Goal: Information Seeking & Learning: Learn about a topic

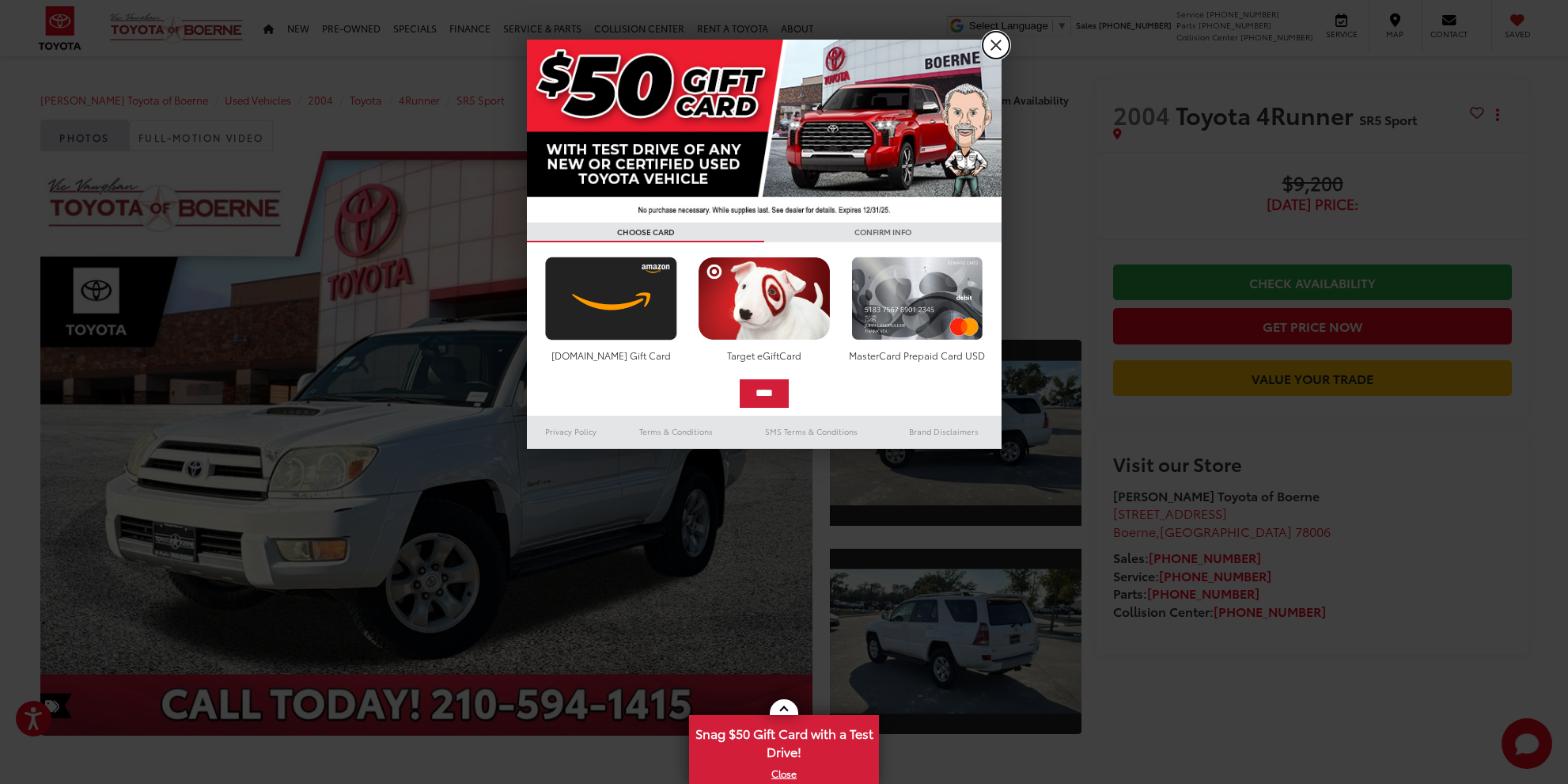
click at [990, 46] on link "X" at bounding box center [996, 44] width 27 height 27
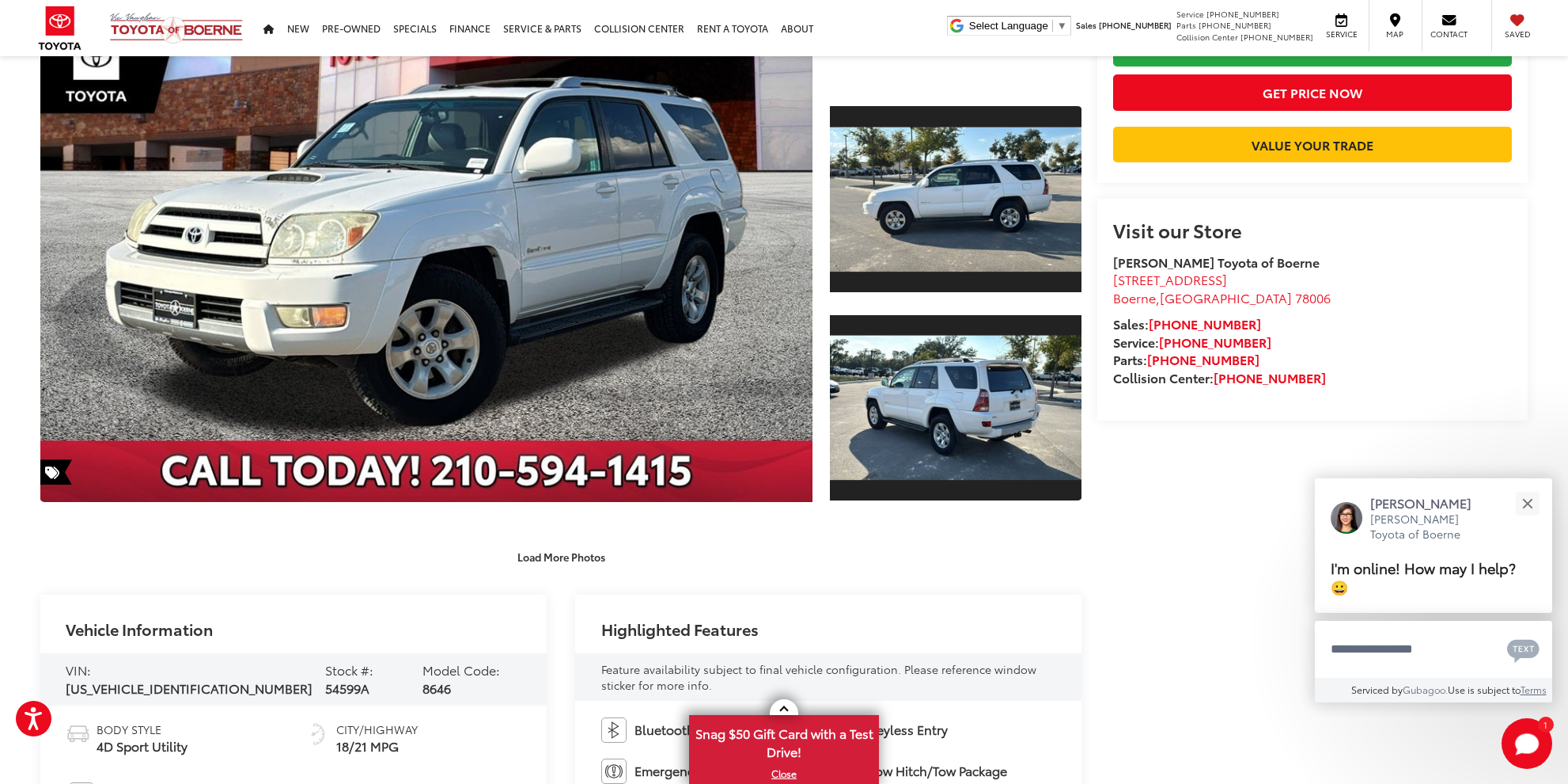
scroll to position [185, 0]
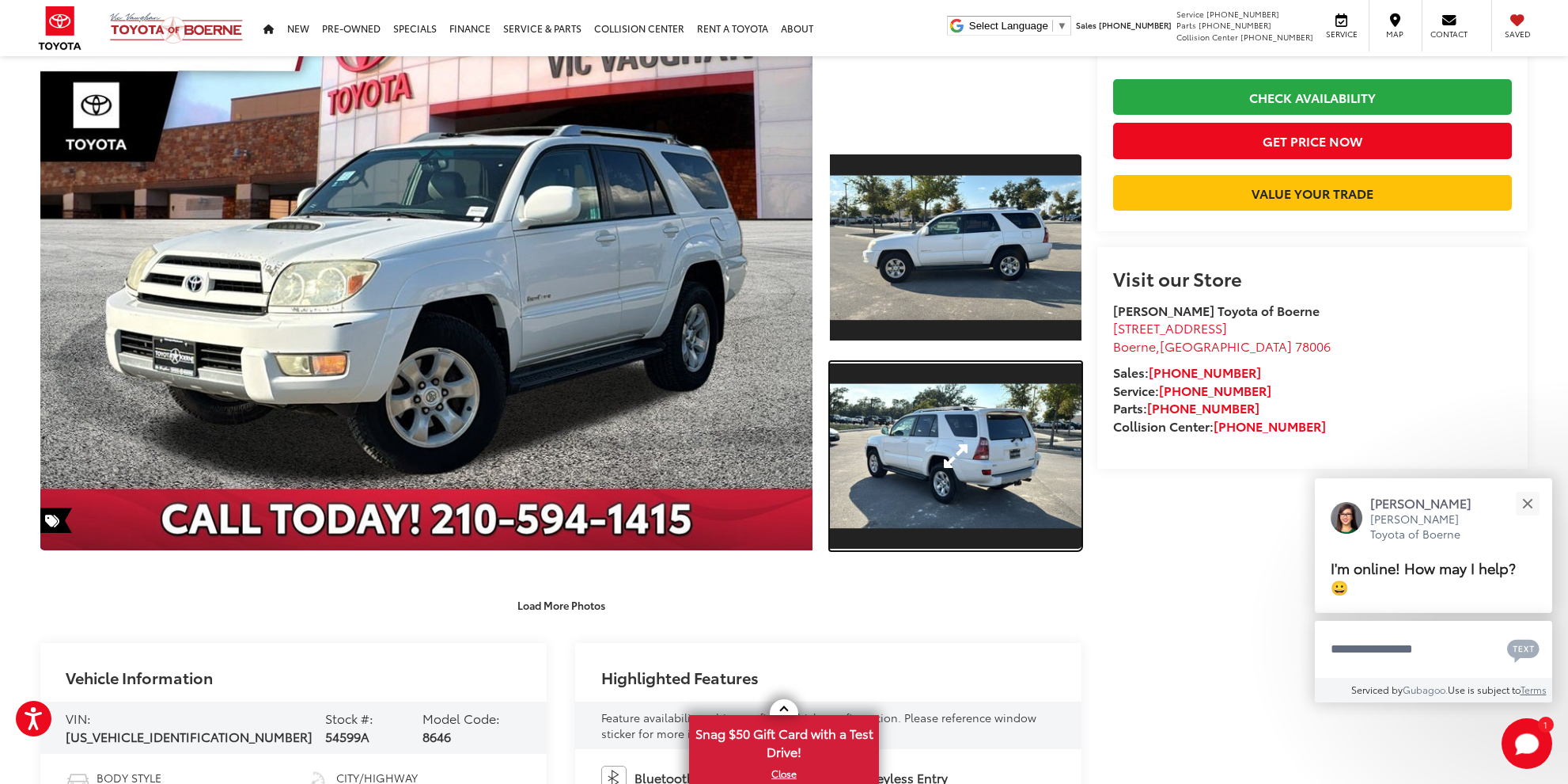
click at [1047, 440] on link "Expand Photo 2" at bounding box center [955, 456] width 252 height 189
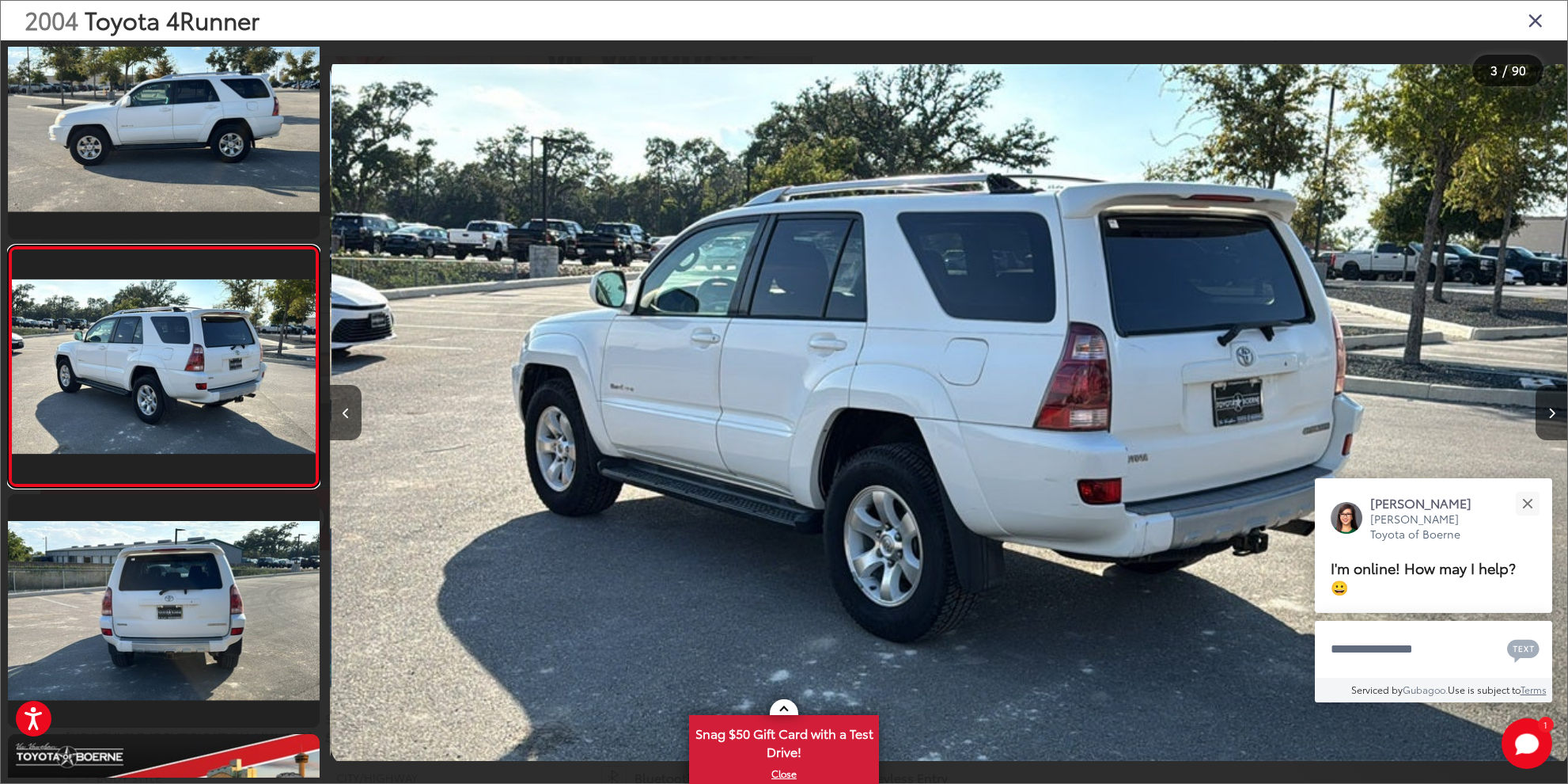
scroll to position [0, 2475]
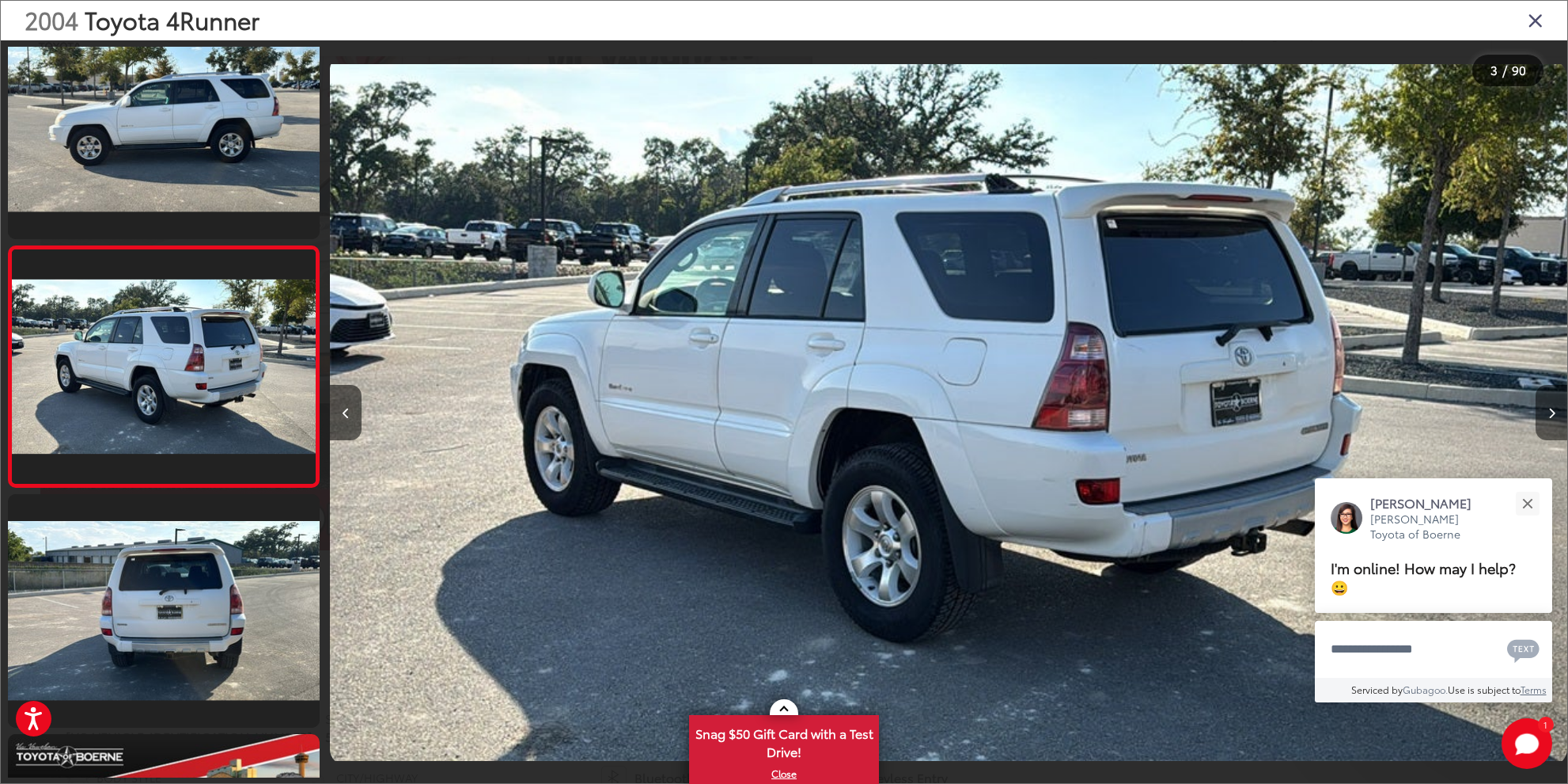
click at [1546, 413] on button "Next image" at bounding box center [1551, 412] width 31 height 56
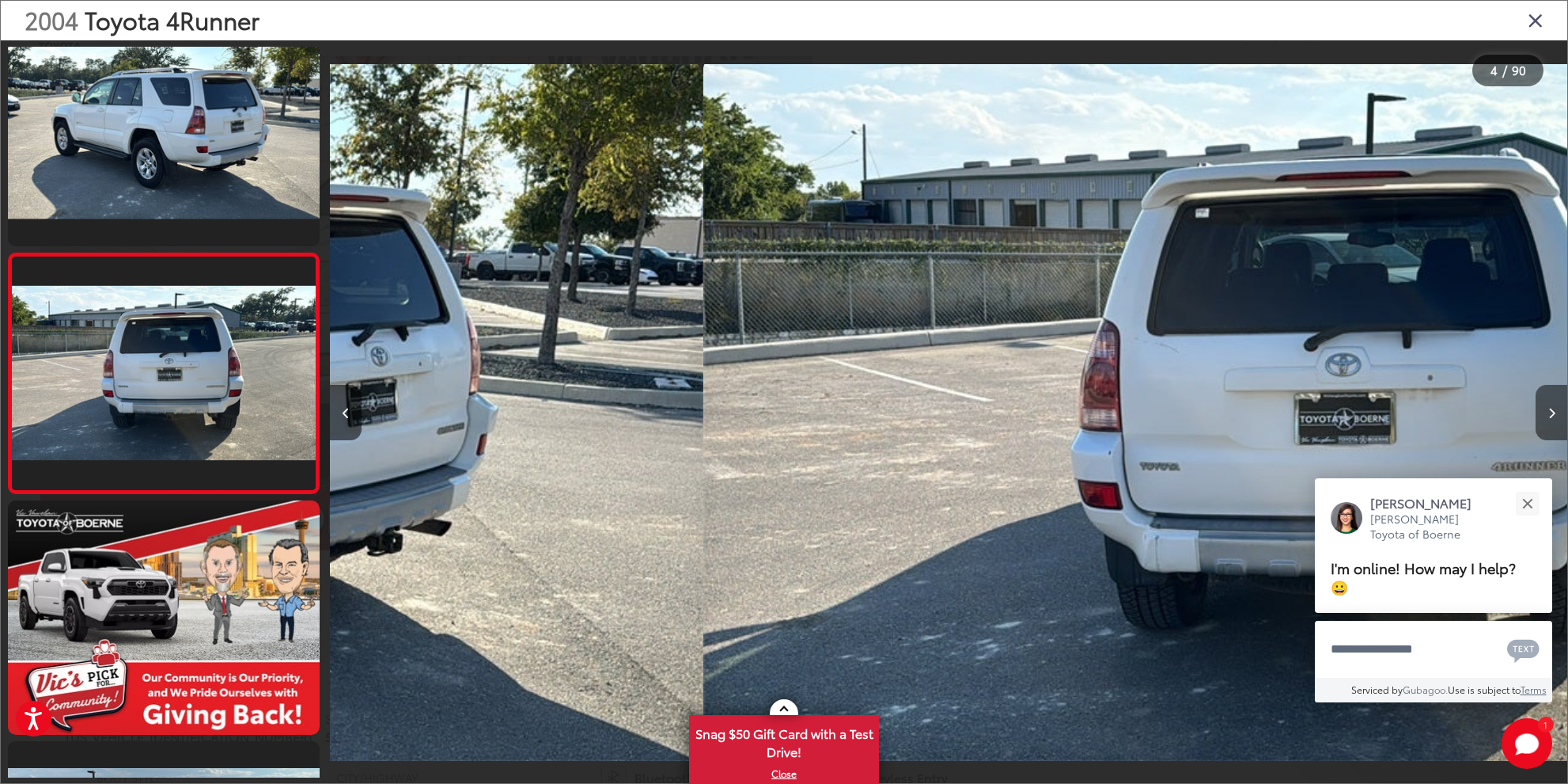
scroll to position [523, 0]
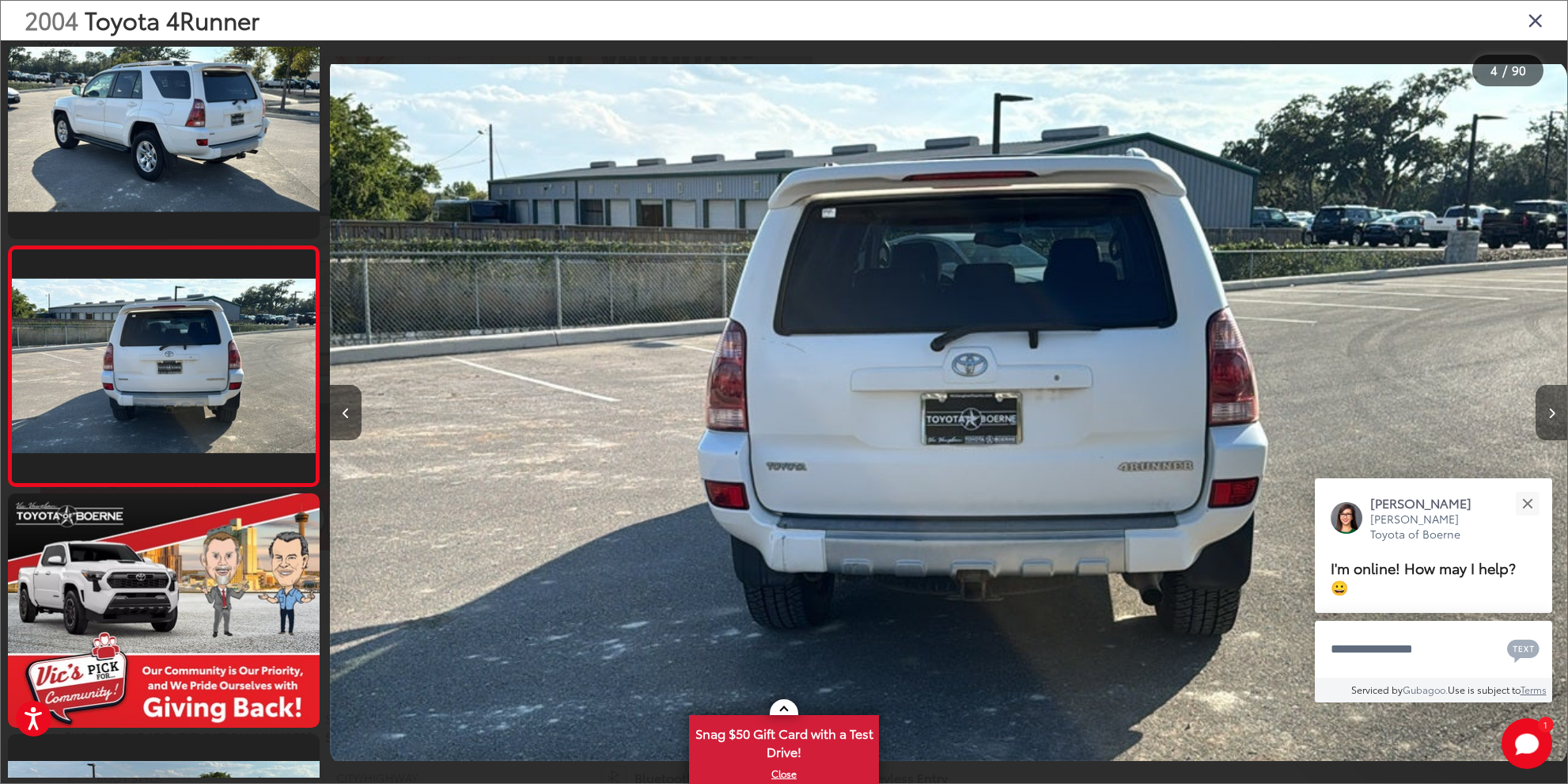
click at [1546, 413] on button "Next image" at bounding box center [1551, 412] width 31 height 56
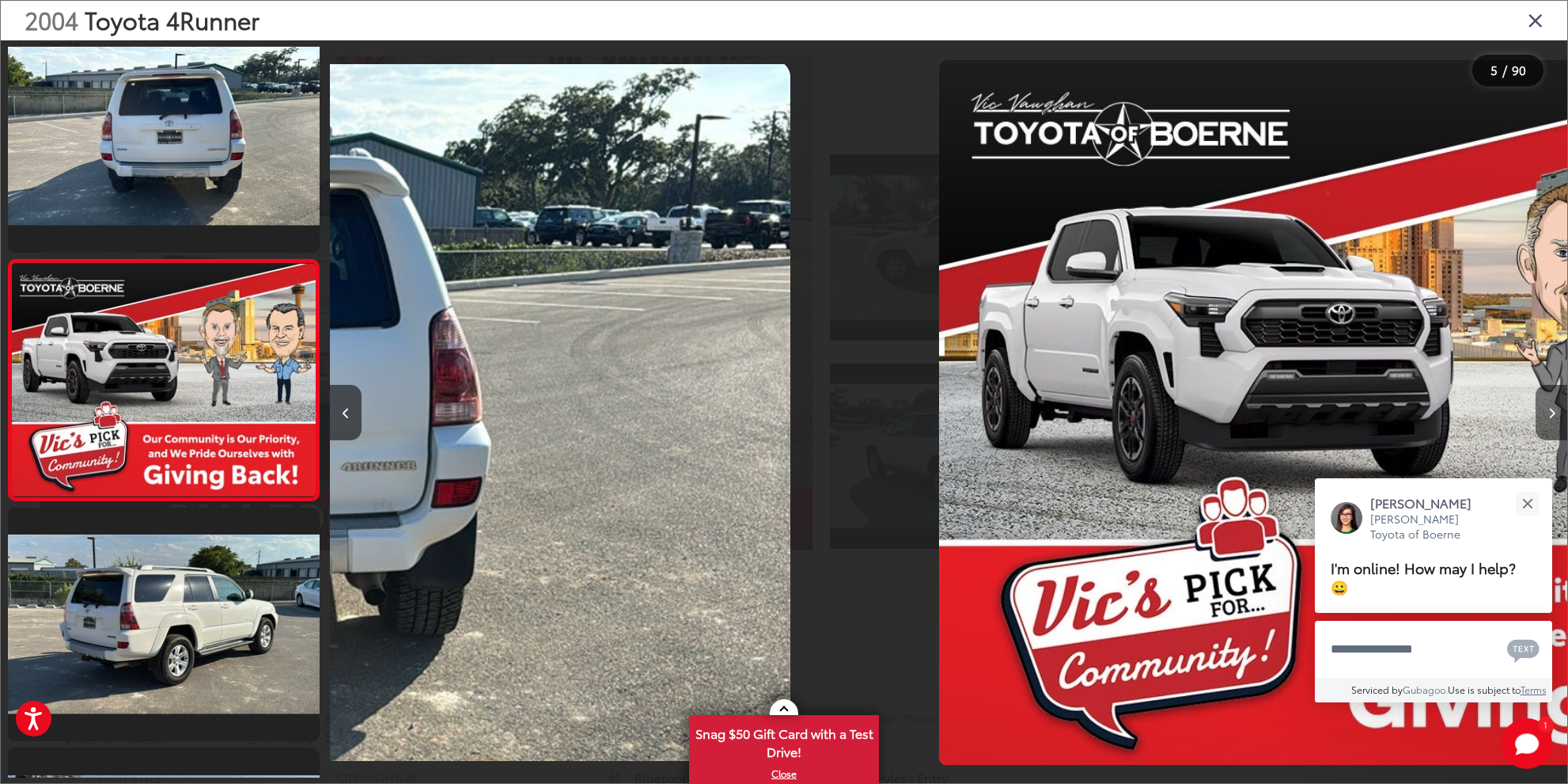
scroll to position [763, 0]
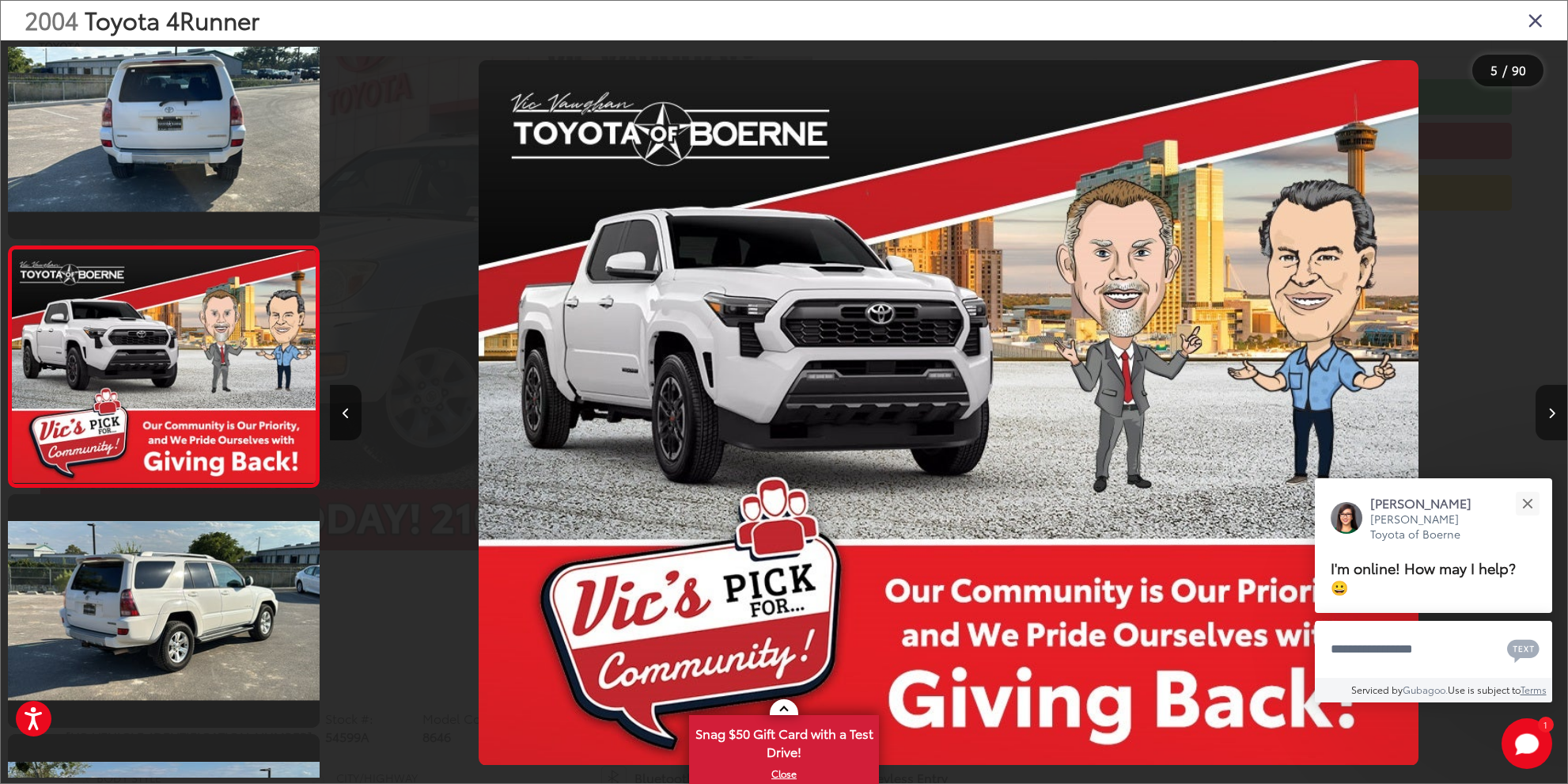
click at [1546, 413] on button "Next image" at bounding box center [1551, 412] width 31 height 56
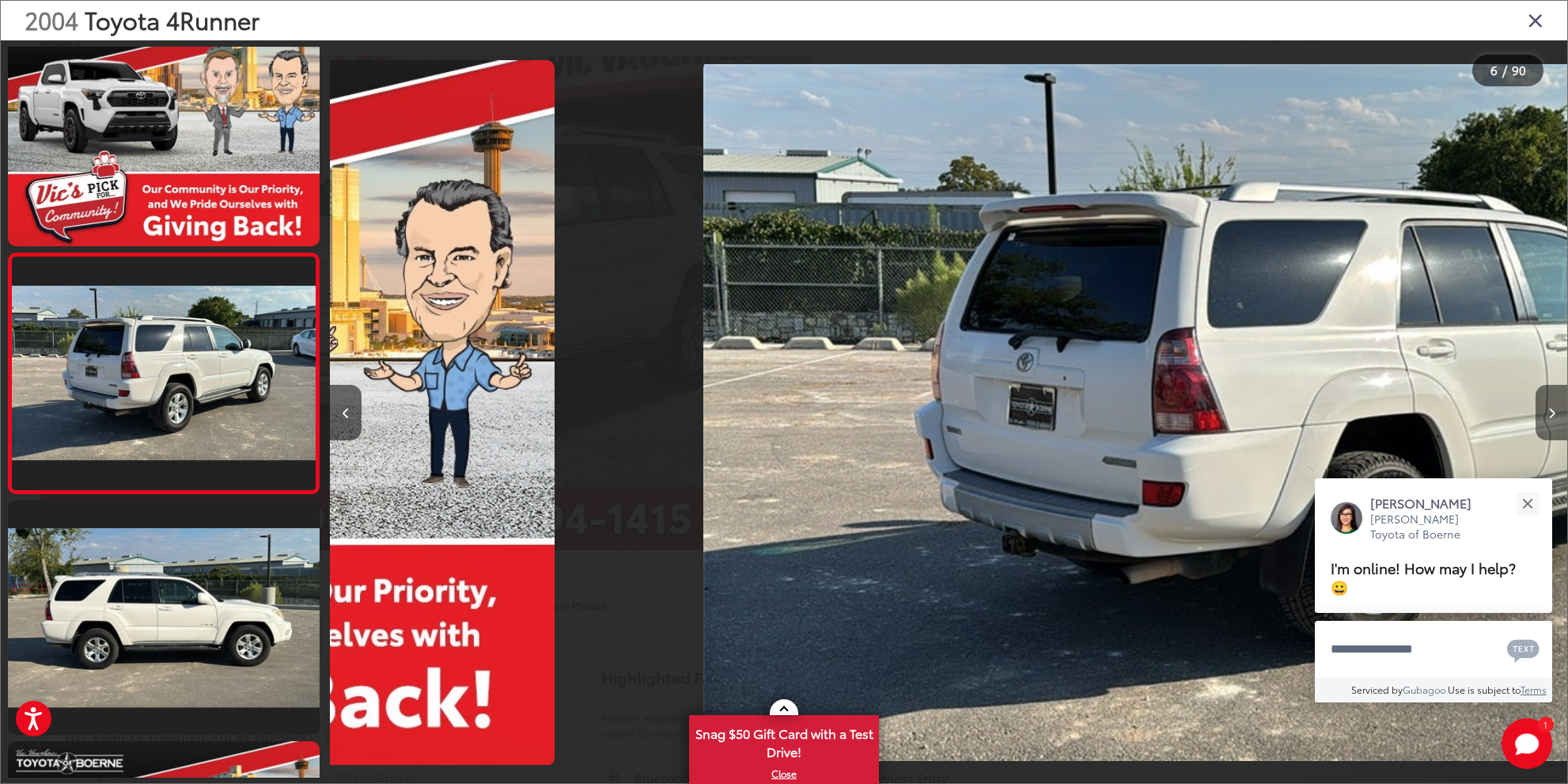
scroll to position [1004, 0]
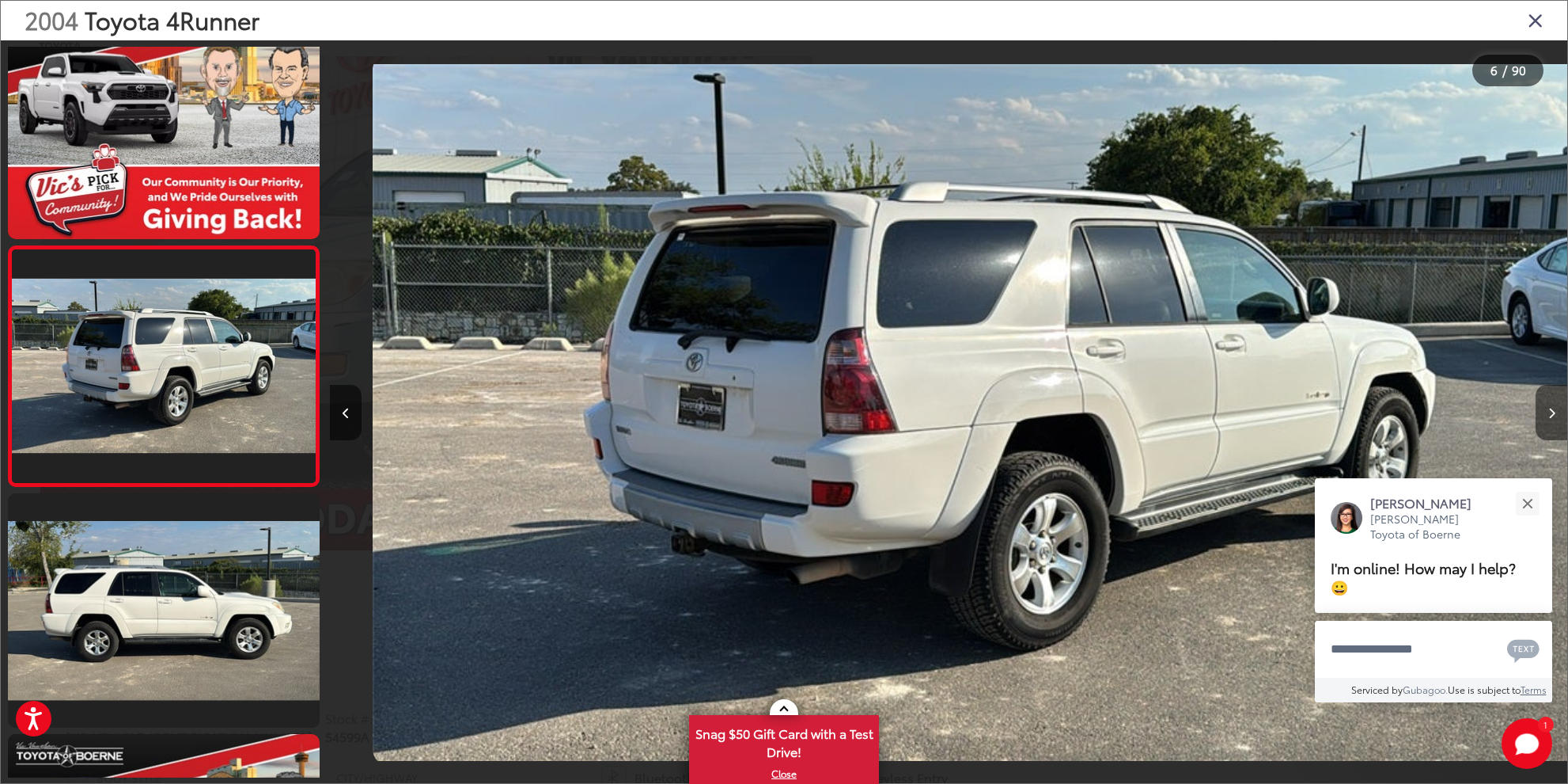
click at [1546, 413] on button "Next image" at bounding box center [1551, 412] width 31 height 56
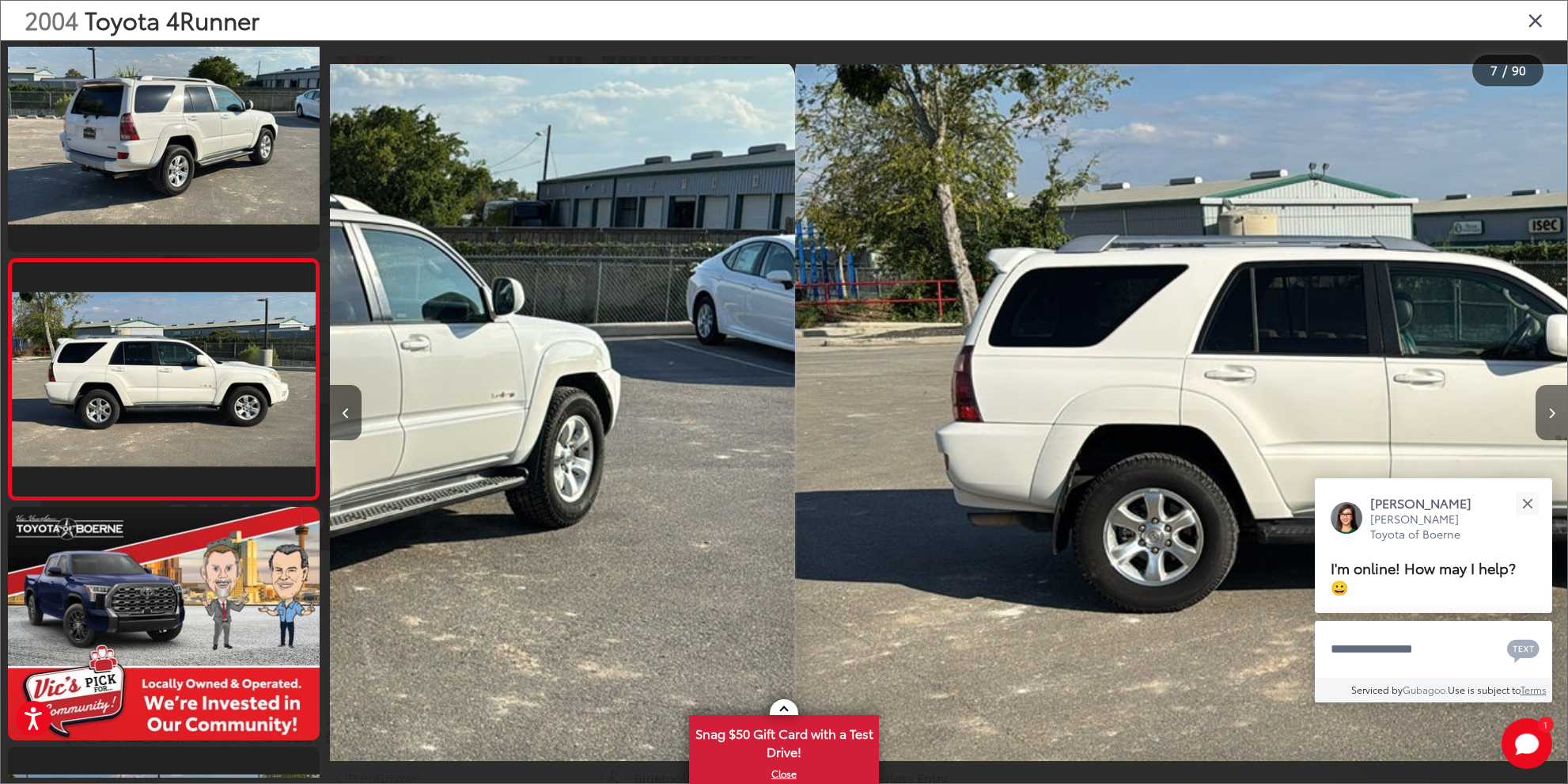
scroll to position [0, 0]
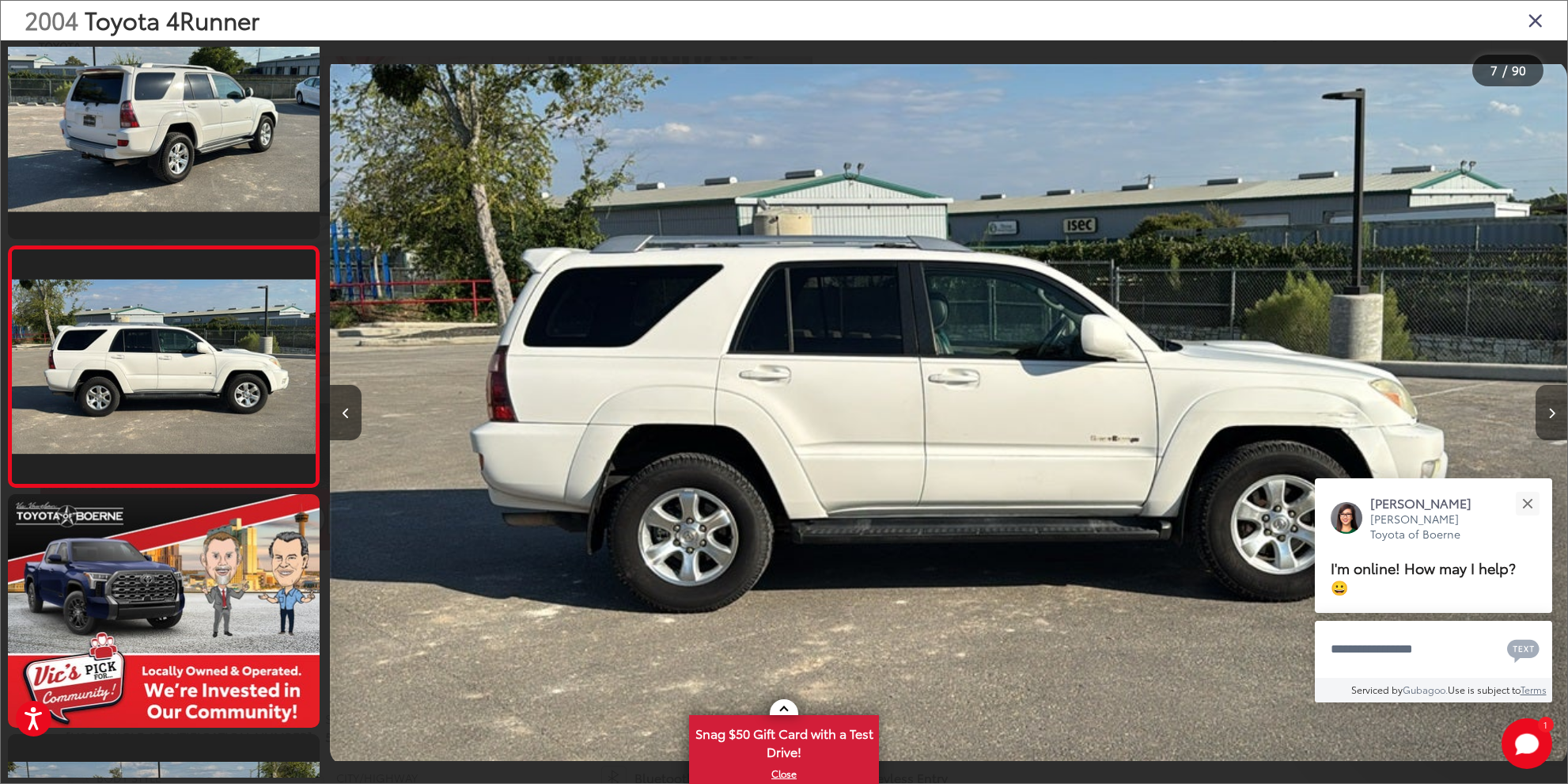
click at [1546, 413] on button "Next image" at bounding box center [1551, 412] width 31 height 56
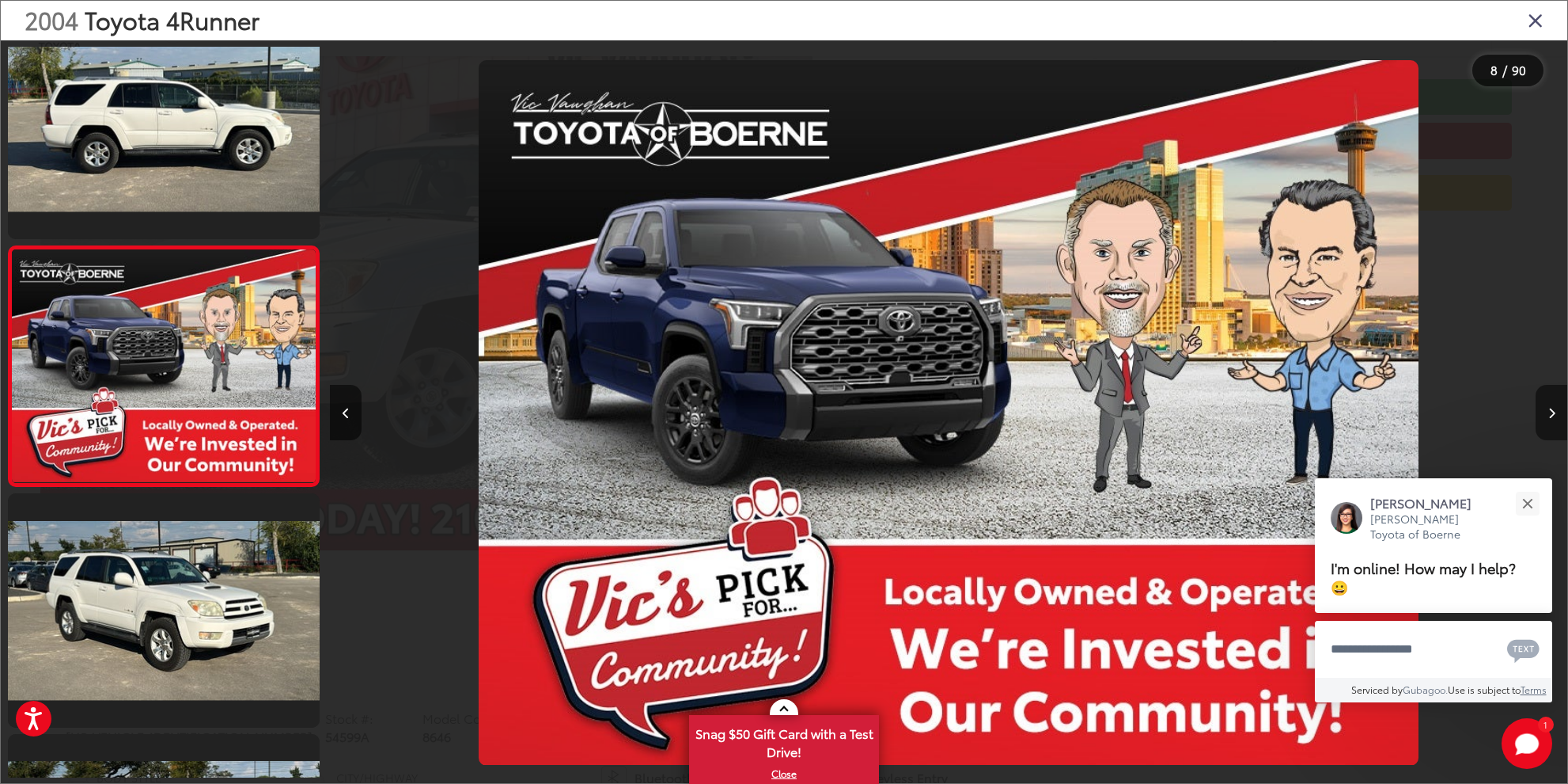
click at [1546, 413] on button "Next image" at bounding box center [1551, 412] width 31 height 56
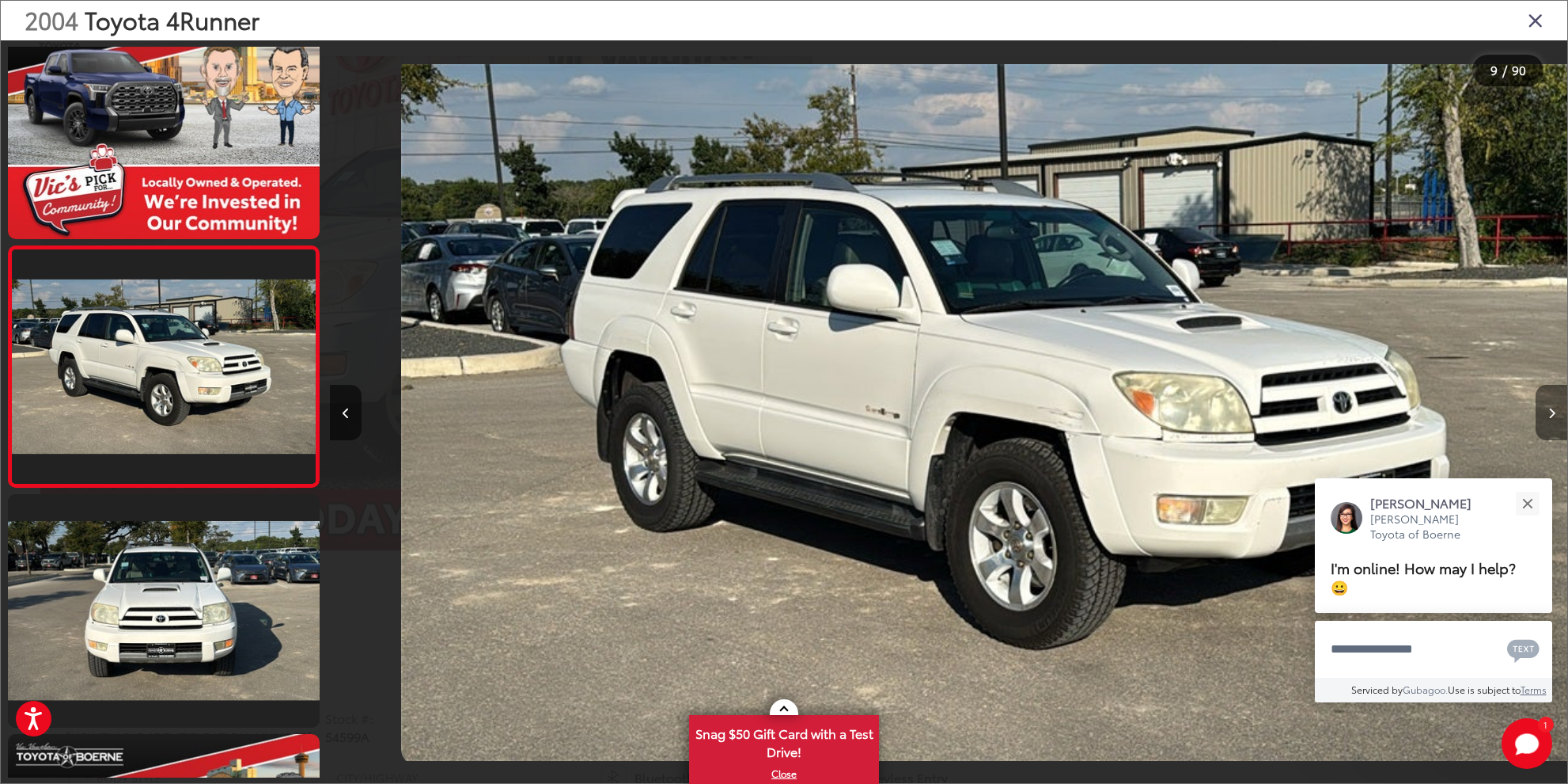
click at [1546, 413] on button "Next image" at bounding box center [1551, 412] width 31 height 56
